Goal: Find specific page/section: Find specific page/section

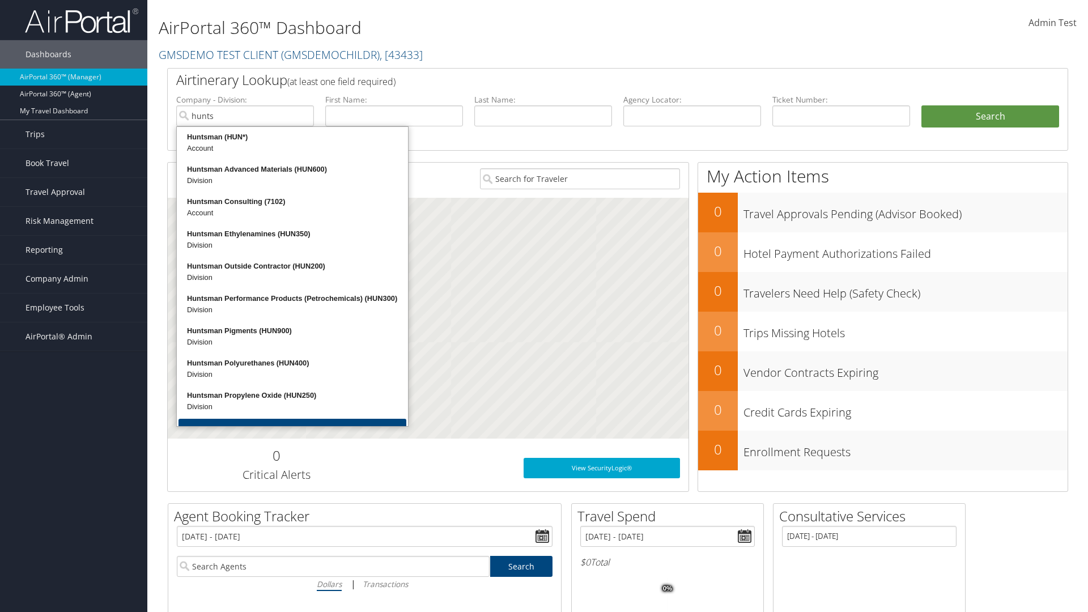
click at [292, 137] on div "Huntsman (HUN*)" at bounding box center [293, 136] width 228 height 11
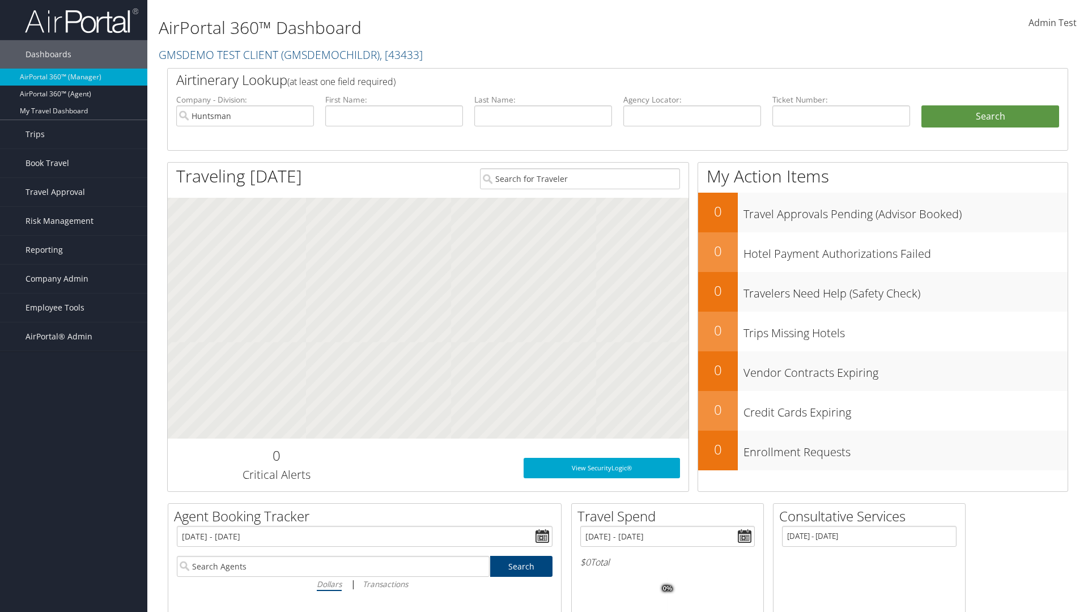
type input "Huntsman"
click at [543, 116] on input "text" at bounding box center [543, 115] width 138 height 21
type input "Huntsman"
click at [990, 116] on button "Search" at bounding box center [990, 116] width 138 height 23
